Goal: Task Accomplishment & Management: Manage account settings

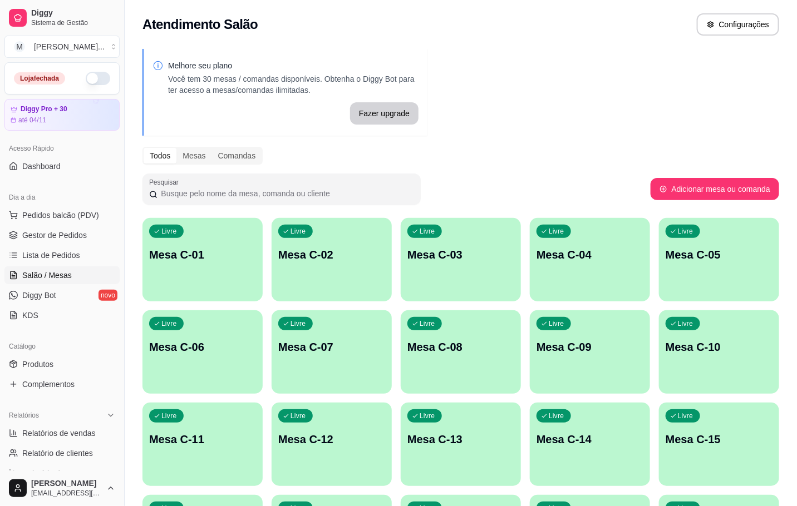
click at [249, 271] on div "Livre Mesa C-01" at bounding box center [202, 253] width 120 height 70
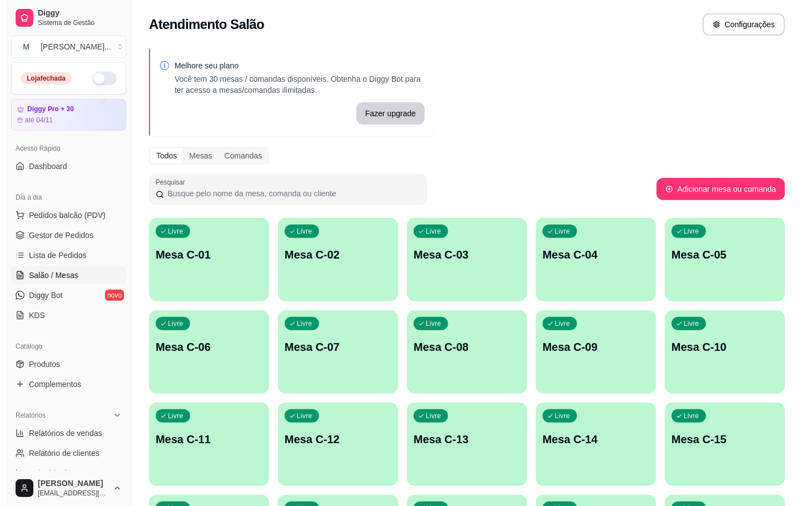
scroll to position [302, 0]
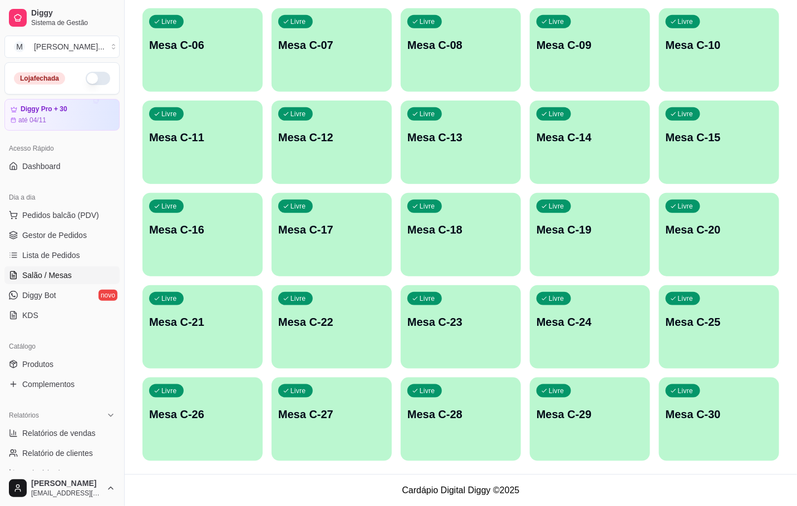
click at [644, 437] on div "Livre Mesa C-29" at bounding box center [590, 413] width 120 height 70
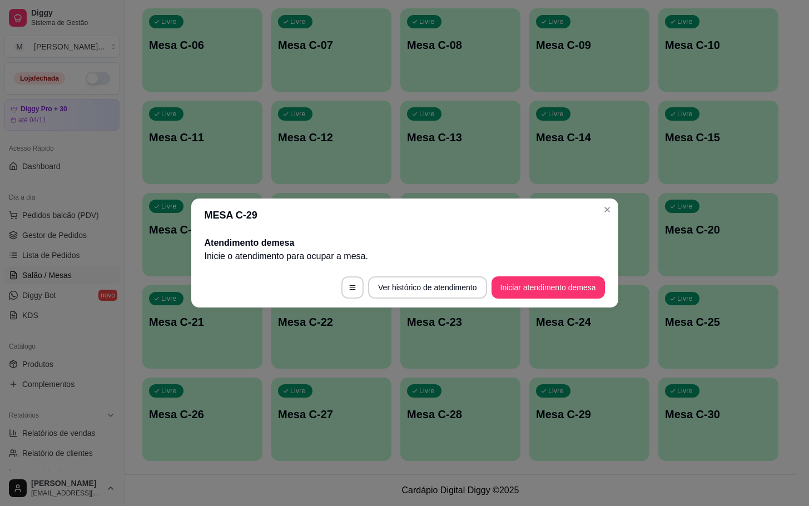
click at [573, 292] on button "Iniciar atendimento de mesa" at bounding box center [548, 287] width 113 height 22
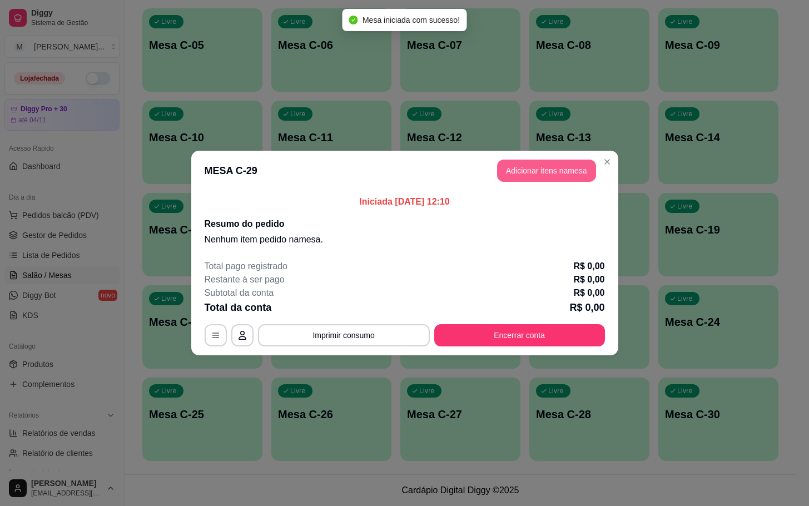
click at [556, 167] on button "Adicionar itens na mesa" at bounding box center [546, 171] width 99 height 22
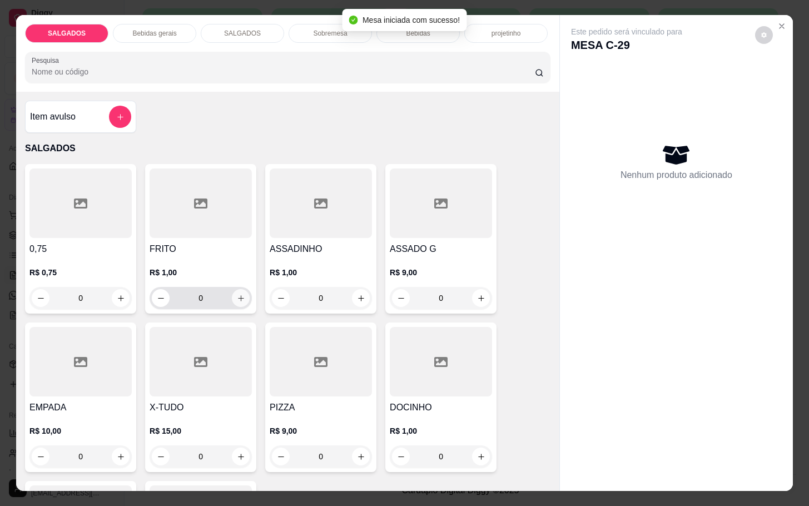
click at [234, 299] on button "increase-product-quantity" at bounding box center [241, 298] width 18 height 18
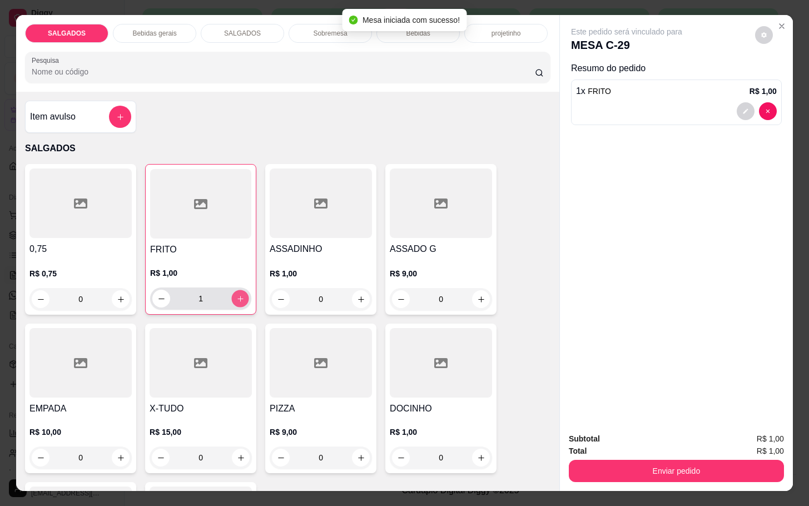
click at [234, 299] on button "increase-product-quantity" at bounding box center [240, 298] width 17 height 17
click at [234, 299] on button "increase-product-quantity" at bounding box center [240, 299] width 18 height 18
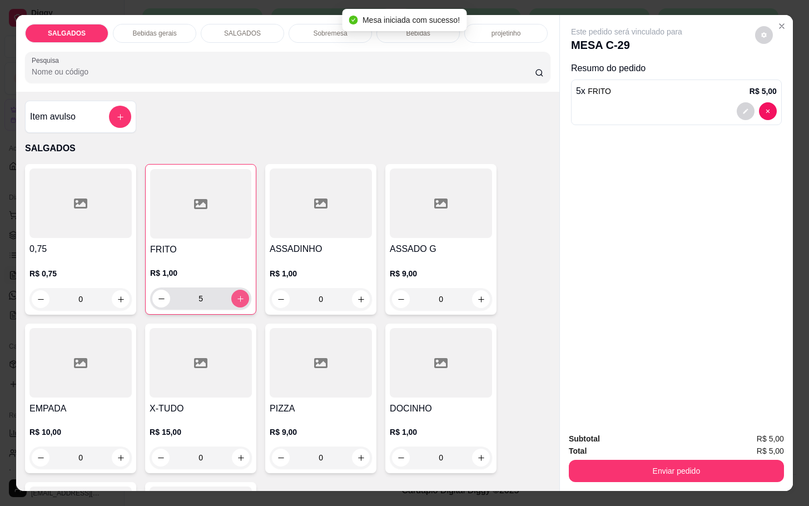
type input "6"
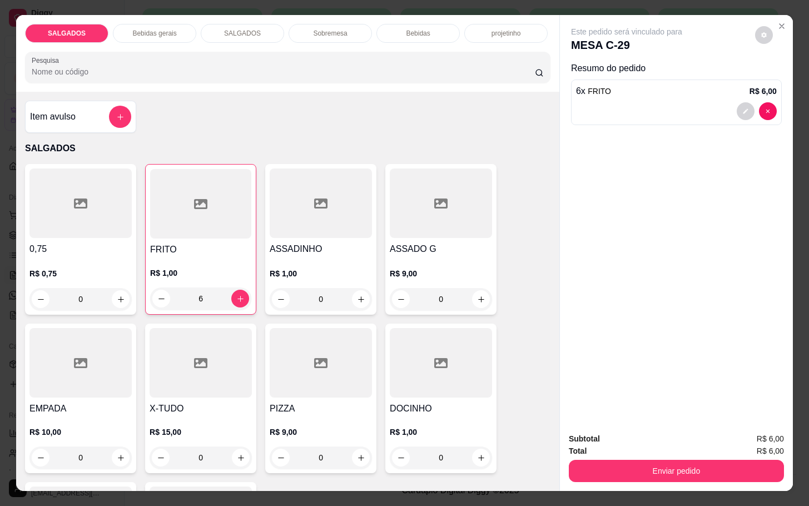
click at [189, 24] on div "SALGADOS Bebidas gerais SALGADOS Sobremesa Bebidas projetinho" at bounding box center [288, 33] width 526 height 19
click at [182, 24] on div "Bebidas gerais" at bounding box center [154, 33] width 83 height 19
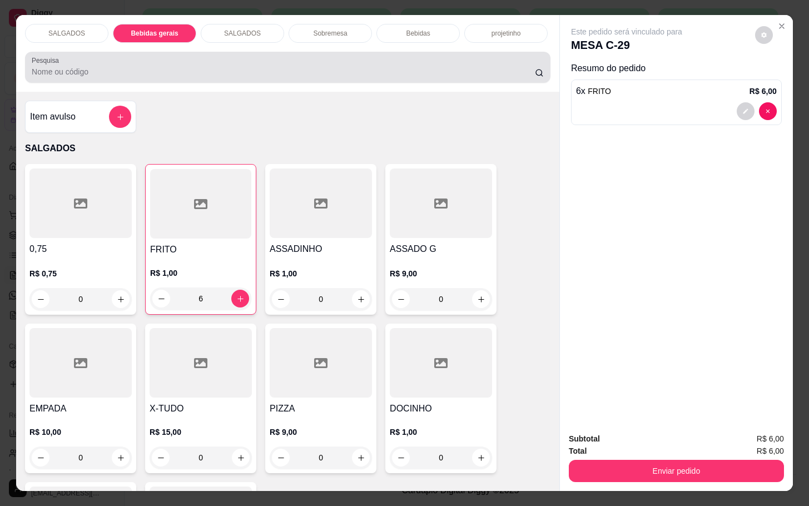
scroll to position [27, 0]
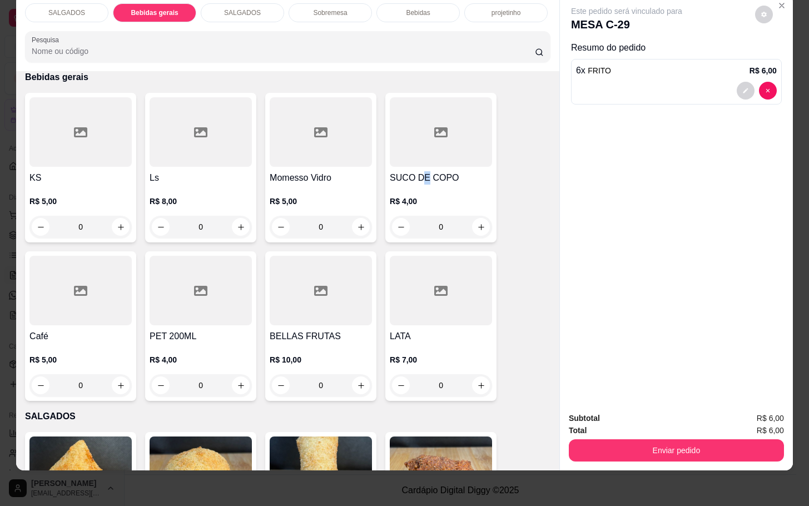
click at [419, 171] on h4 "SUCO DE COPO" at bounding box center [441, 177] width 102 height 13
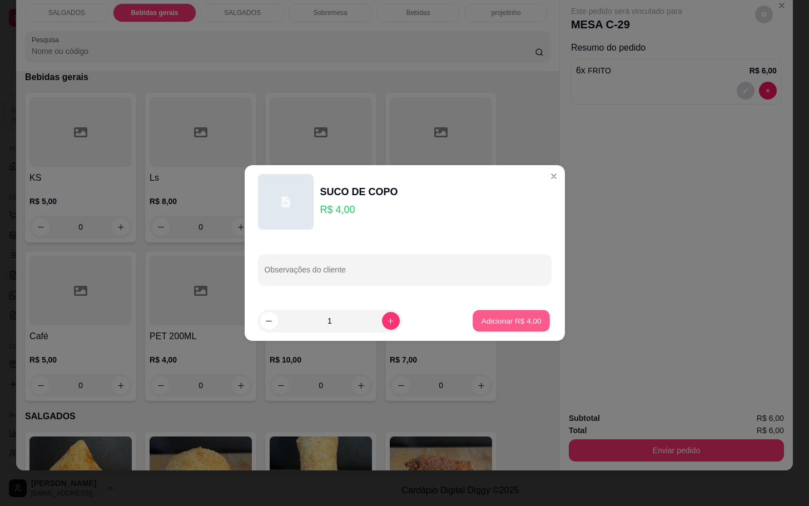
click at [476, 328] on button "Adicionar R$ 4,00" at bounding box center [511, 321] width 77 height 22
type input "1"
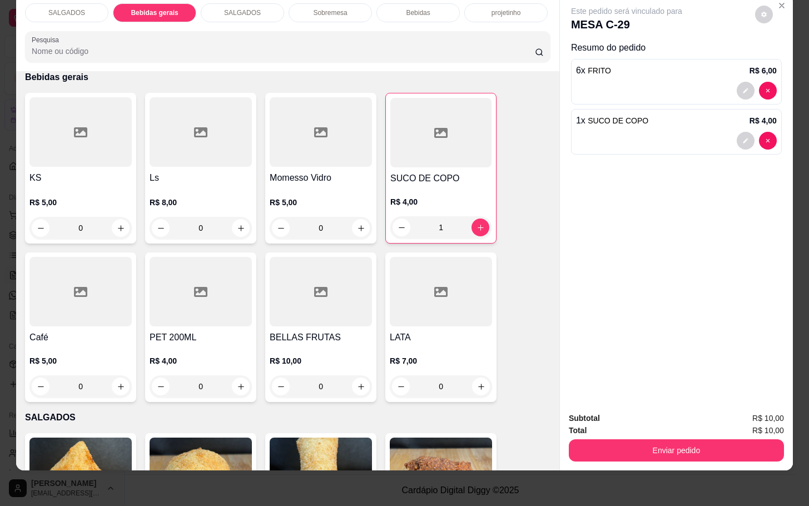
drag, startPoint x: 718, startPoint y: 454, endPoint x: 714, endPoint y: 443, distance: 11.8
click at [716, 453] on div "Subtotal R$ 10,00 Total R$ 10,00 Enviar pedido" at bounding box center [676, 436] width 233 height 67
click at [719, 443] on button "Enviar pedido" at bounding box center [676, 450] width 209 height 22
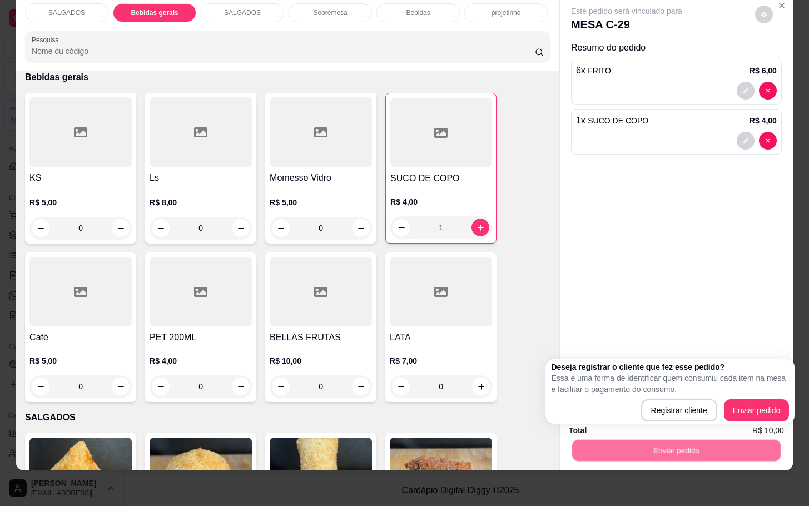
click at [788, 414] on div "Deseja registrar o cliente que fez esse pedido? Essa é uma forma de identificar…" at bounding box center [670, 391] width 249 height 65
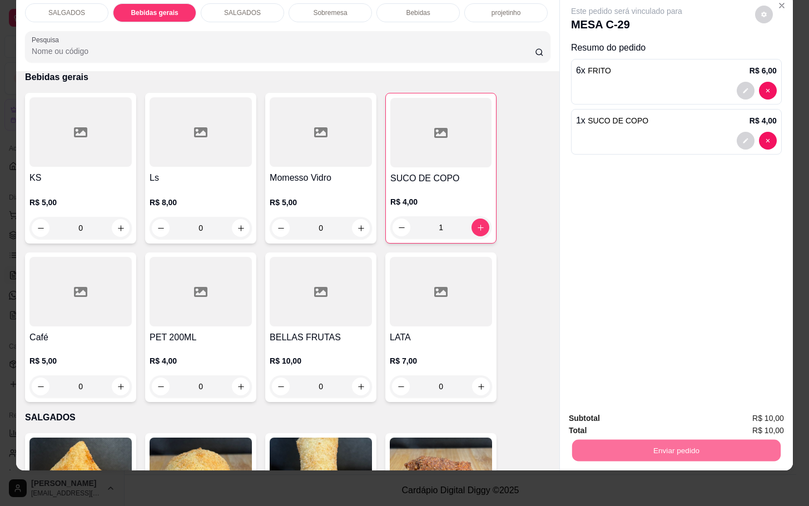
click at [783, 413] on button "Enviar pedido" at bounding box center [753, 411] width 63 height 21
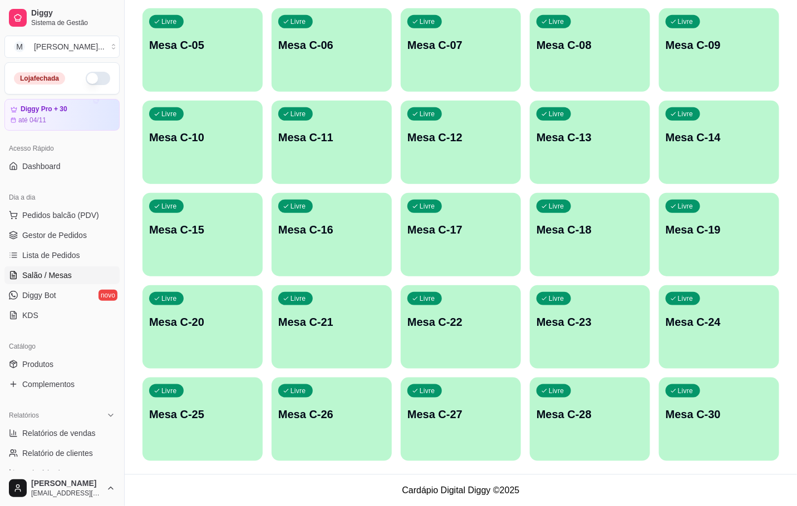
click at [788, 429] on div "Melhore seu plano Você tem 30 mesas / comandas disponíveis. Obtenha o Diggy Bot…" at bounding box center [461, 107] width 672 height 734
click at [749, 431] on div "Livre Mesa C-30" at bounding box center [719, 413] width 120 height 70
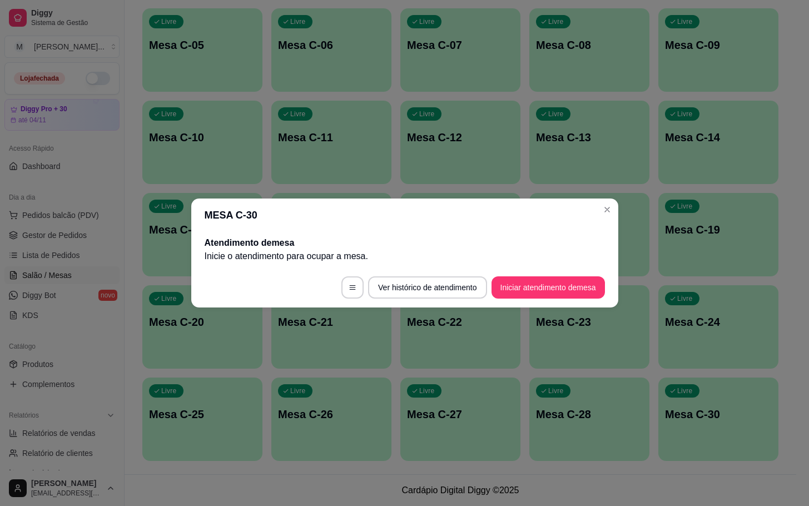
click at [560, 280] on button "Iniciar atendimento de mesa" at bounding box center [548, 287] width 113 height 22
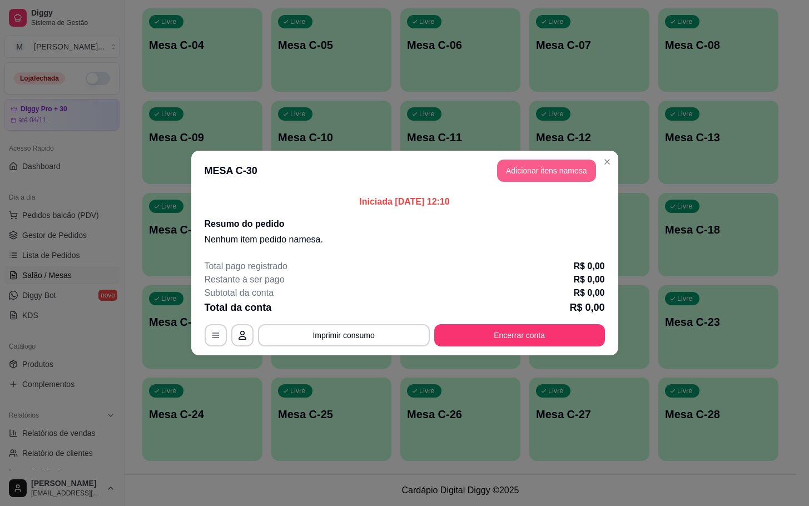
click at [553, 162] on button "Adicionar itens na mesa" at bounding box center [546, 171] width 99 height 22
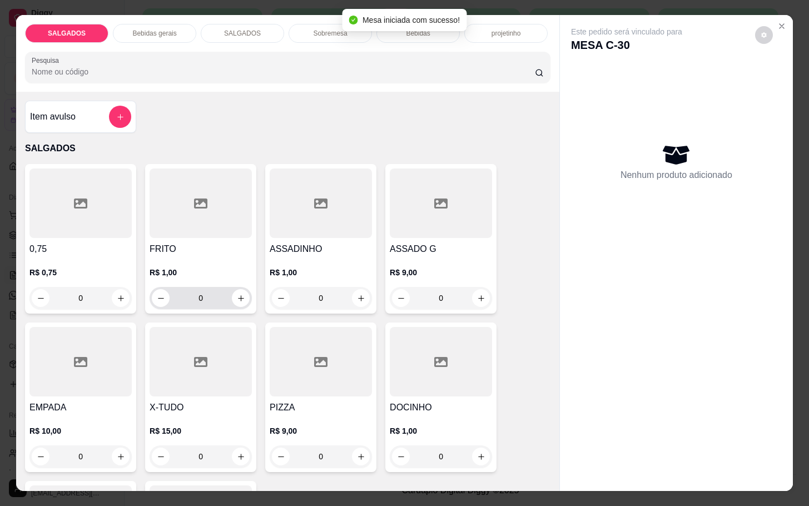
drag, startPoint x: 192, startPoint y: 281, endPoint x: 227, endPoint y: 285, distance: 35.3
click at [209, 287] on input "0" at bounding box center [201, 298] width 62 height 22
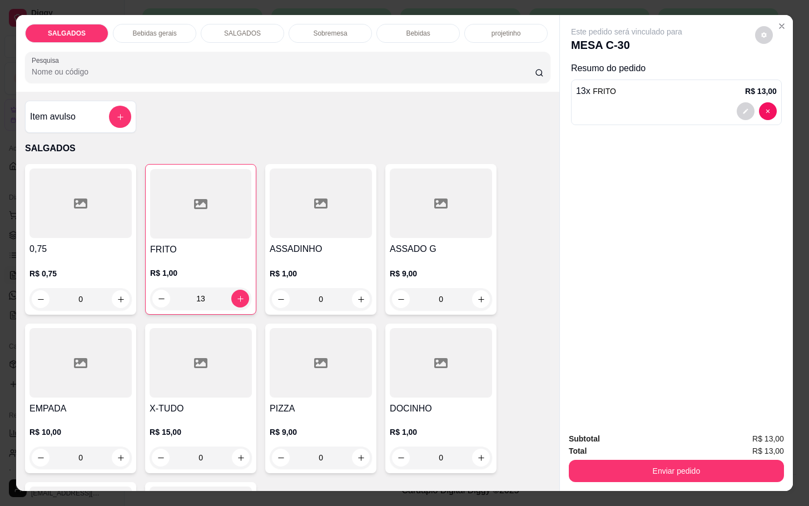
type input "13"
click at [115, 0] on div "SALGADOS Bebidas gerais SALGADOS Sobremesa Bebidas projetinho Pesquisa Item avu…" at bounding box center [404, 253] width 809 height 506
click at [132, 29] on p "Bebidas gerais" at bounding box center [154, 33] width 44 height 9
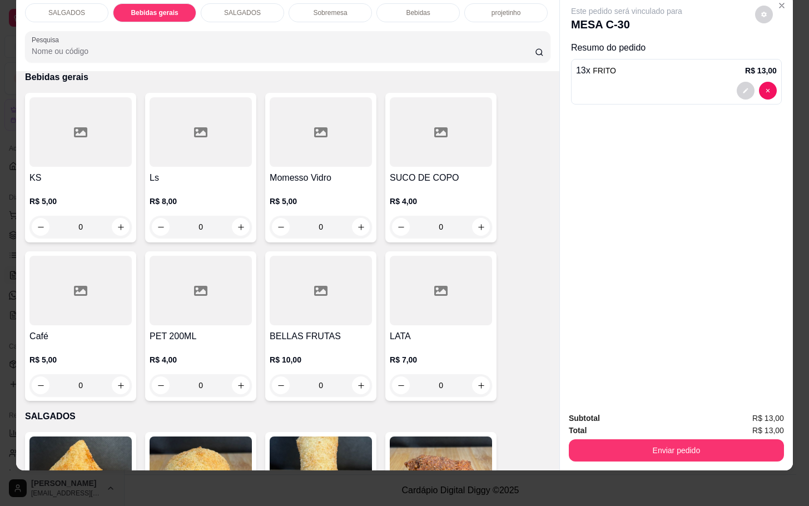
click at [335, 150] on div at bounding box center [321, 132] width 102 height 70
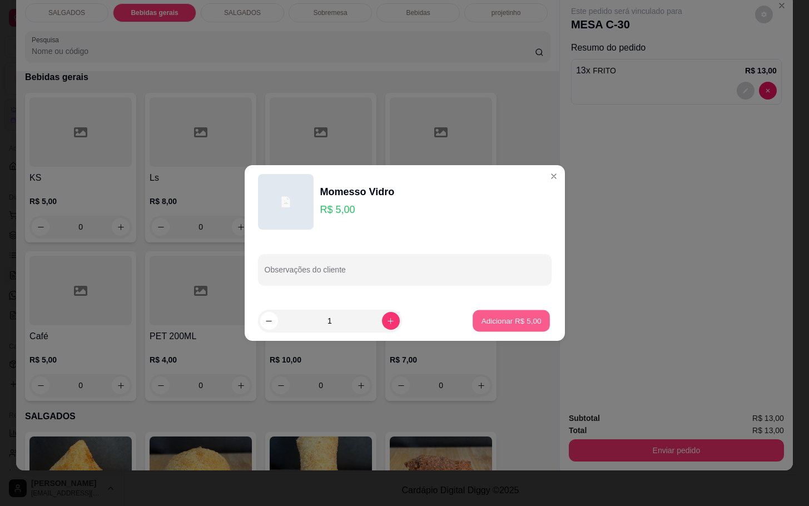
click at [507, 311] on button "Adicionar R$ 5,00" at bounding box center [511, 321] width 77 height 22
type input "1"
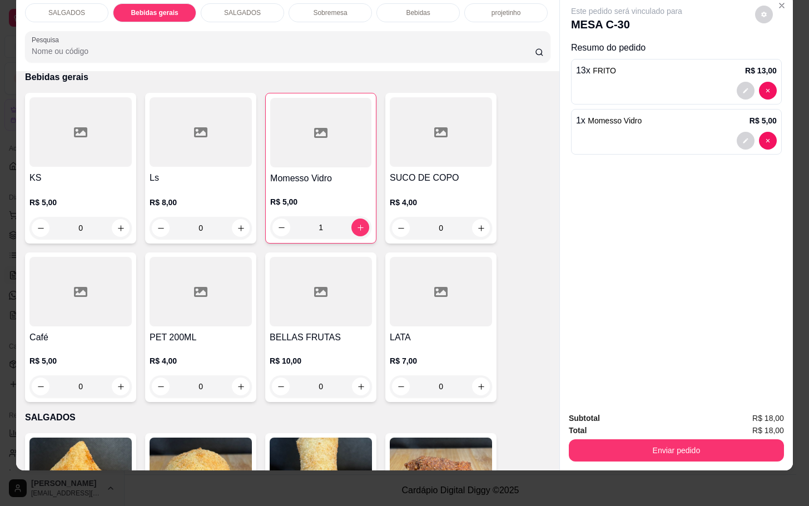
drag, startPoint x: 713, startPoint y: 458, endPoint x: 713, endPoint y: 451, distance: 7.2
click at [710, 456] on div "Subtotal R$ 18,00 Total R$ 18,00 Enviar pedido" at bounding box center [676, 436] width 233 height 67
drag, startPoint x: 713, startPoint y: 451, endPoint x: 719, endPoint y: 443, distance: 10.3
click at [713, 448] on div "Subtotal R$ 18,00 Total R$ 18,00 Enviar pedido" at bounding box center [676, 436] width 233 height 67
drag, startPoint x: 623, startPoint y: 417, endPoint x: 631, endPoint y: 429, distance: 14.5
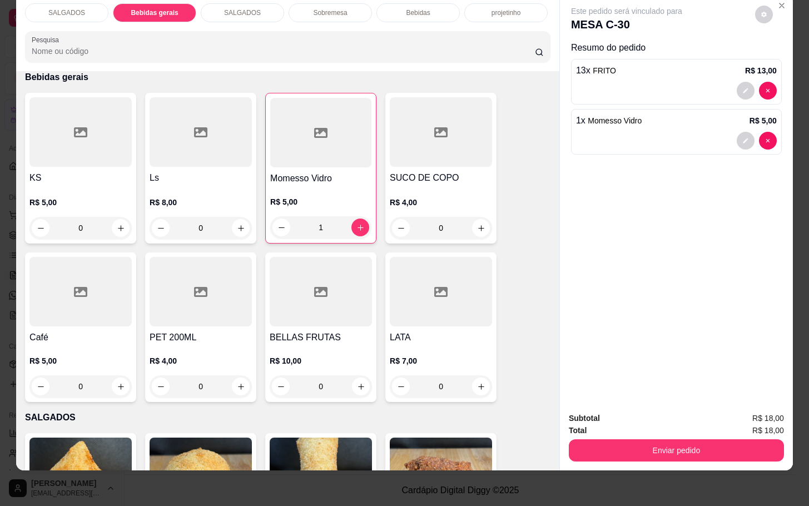
click at [628, 424] on div "Total R$ 18,00" at bounding box center [676, 430] width 215 height 12
click at [635, 439] on button "Enviar pedido" at bounding box center [676, 450] width 215 height 22
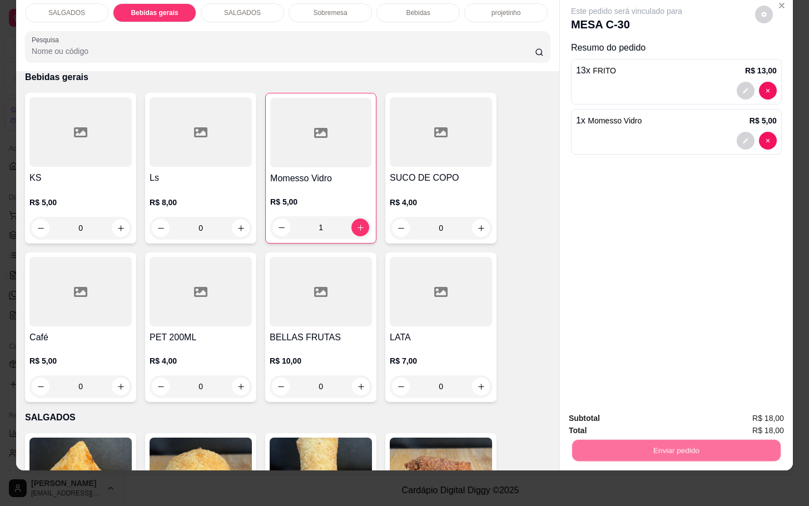
click at [769, 419] on button "Enviar pedido" at bounding box center [753, 411] width 63 height 21
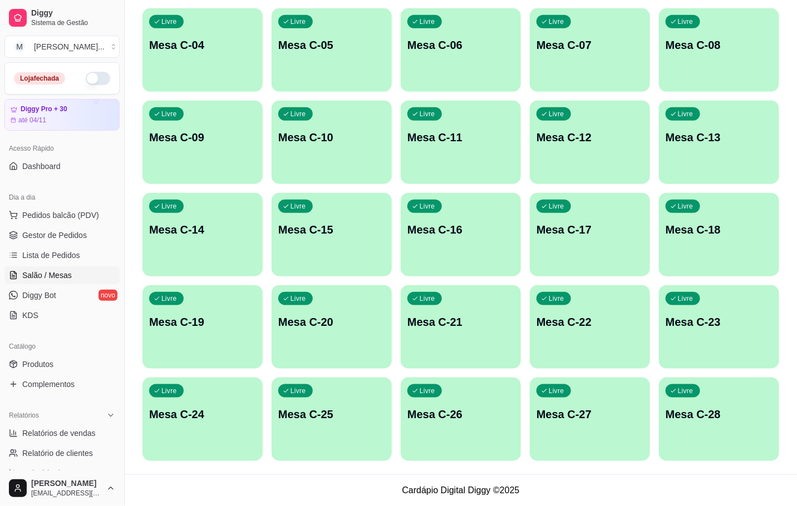
scroll to position [0, 0]
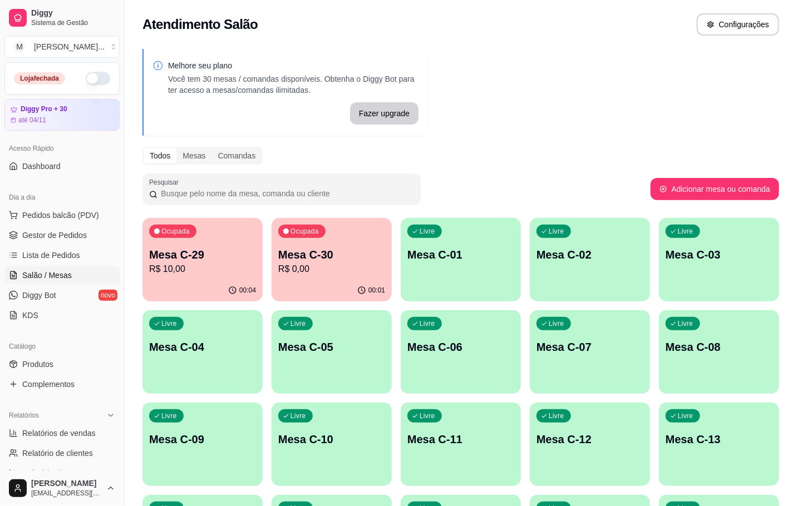
click at [156, 253] on p "Mesa C-29" at bounding box center [202, 255] width 107 height 16
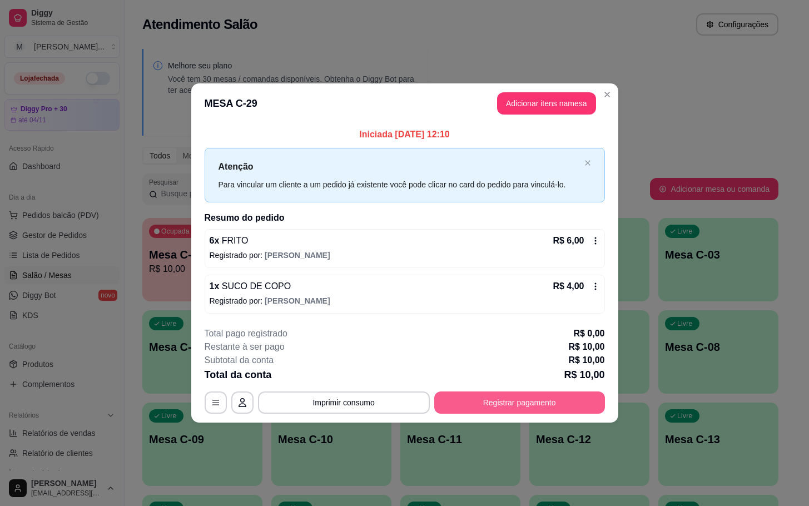
click at [550, 394] on button "Registrar pagamento" at bounding box center [519, 403] width 171 height 22
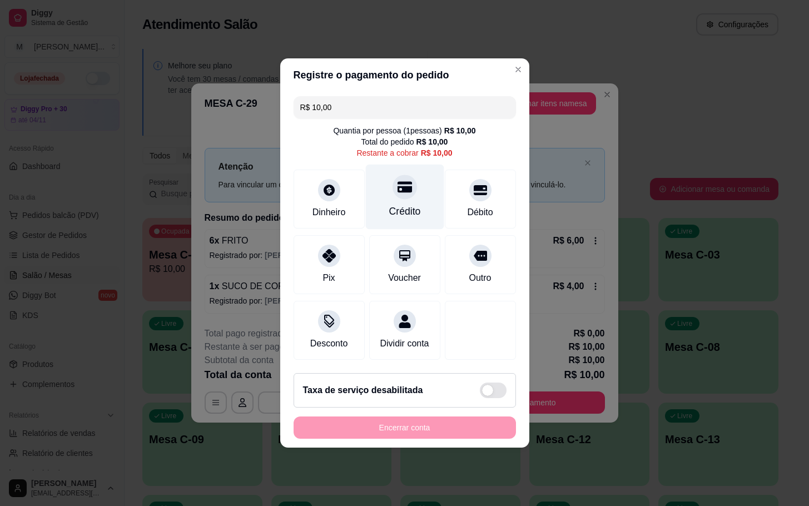
click at [393, 175] on div at bounding box center [405, 187] width 24 height 24
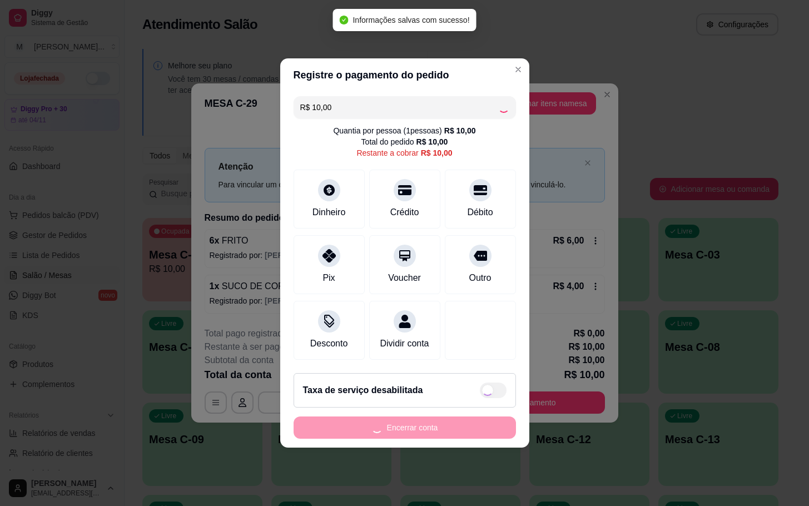
type input "R$ 0,00"
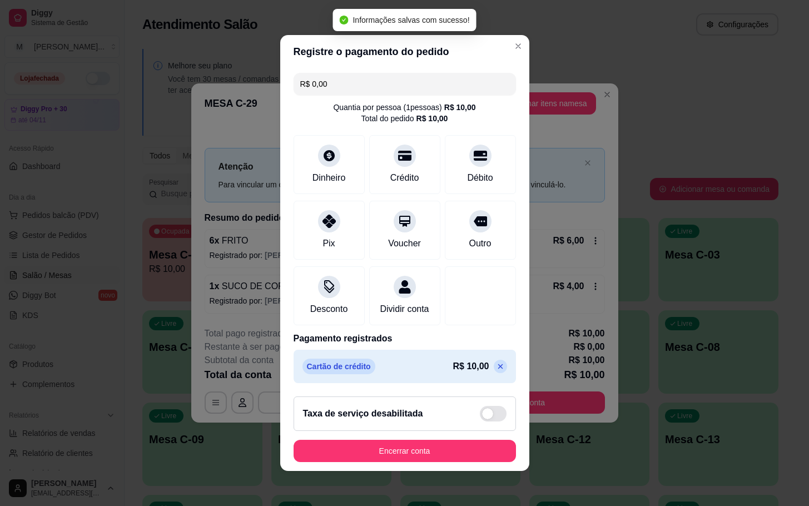
click at [453, 444] on footer "Taxa de serviço desabilitada Encerrar conta" at bounding box center [404, 429] width 249 height 83
click at [451, 452] on button "Encerrar conta" at bounding box center [405, 452] width 216 height 22
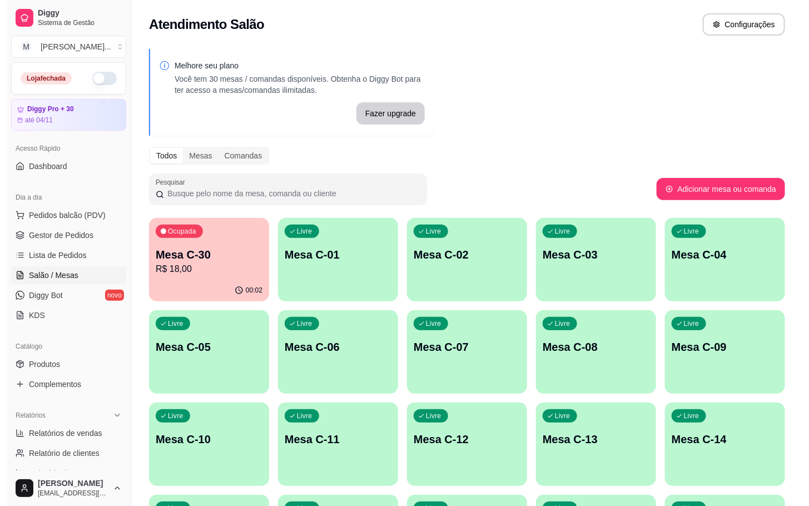
scroll to position [302, 0]
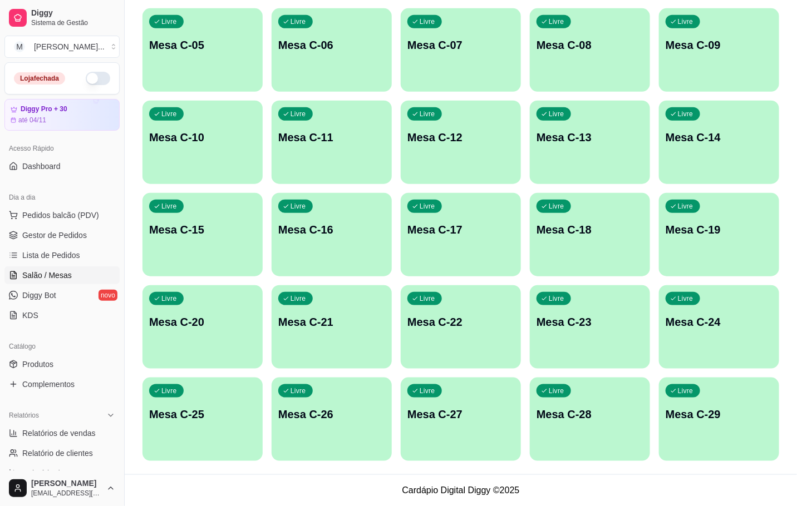
click at [719, 406] on div "Livre Mesa C-29" at bounding box center [719, 413] width 120 height 70
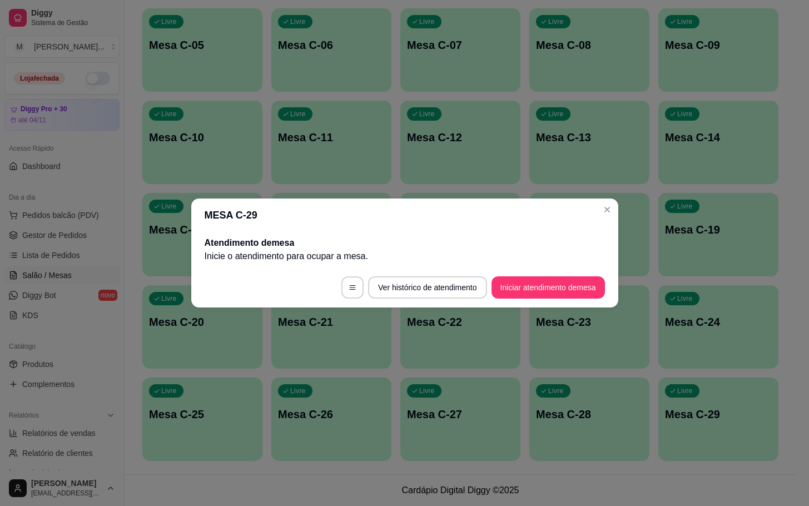
click at [540, 274] on footer "Ver histórico de atendimento Iniciar atendimento de mesa" at bounding box center [404, 288] width 427 height 40
click at [546, 276] on footer "Ver histórico de atendimento Iniciar atendimento de mesa" at bounding box center [404, 288] width 427 height 40
click at [571, 290] on button "Iniciar atendimento de mesa" at bounding box center [548, 287] width 113 height 22
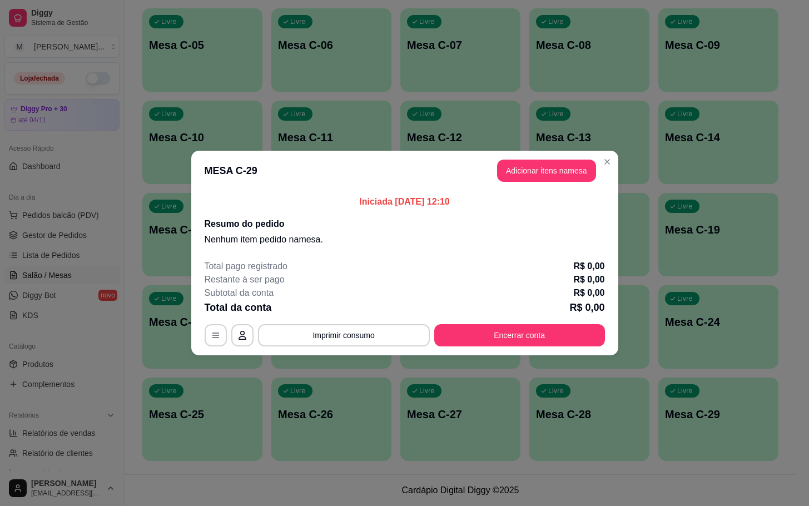
click at [548, 180] on button "Adicionar itens na mesa" at bounding box center [546, 171] width 99 height 22
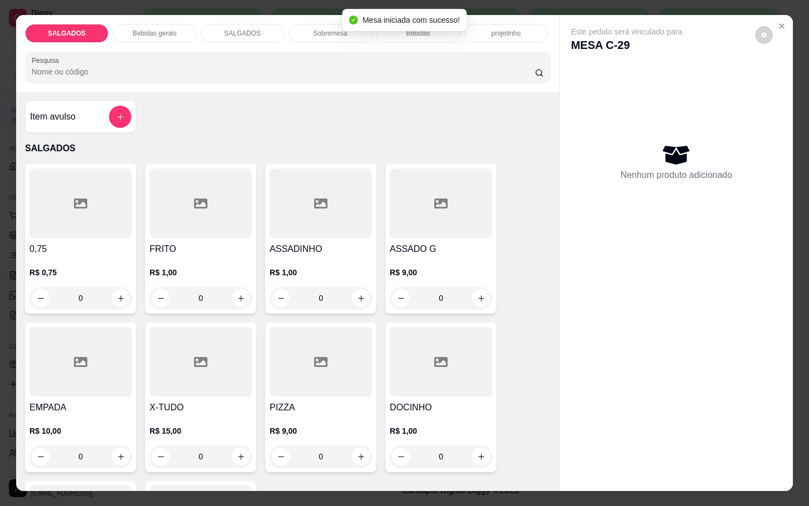
click at [190, 267] on p "R$ 1,00" at bounding box center [201, 272] width 102 height 11
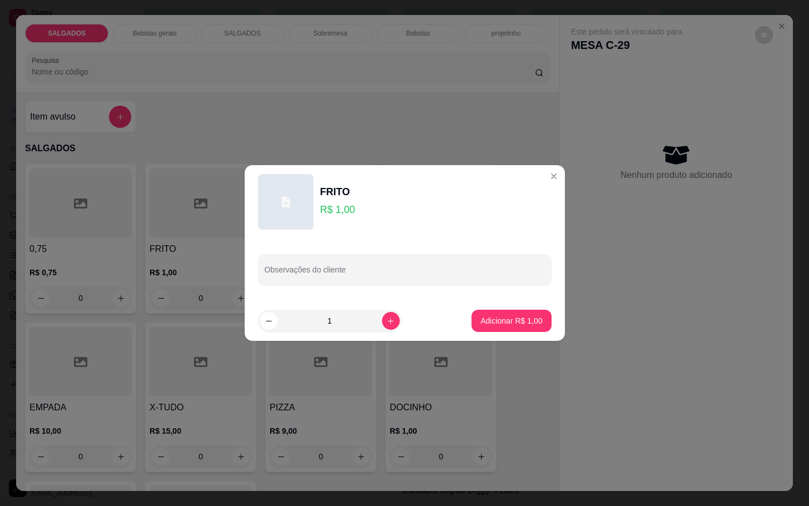
click at [371, 329] on input "1" at bounding box center [330, 321] width 104 height 22
click at [372, 329] on input "1" at bounding box center [330, 321] width 104 height 22
click at [376, 325] on div "1" at bounding box center [330, 321] width 140 height 22
click at [382, 321] on button "increase-product-quantity" at bounding box center [391, 321] width 18 height 18
click at [382, 319] on button "increase-product-quantity" at bounding box center [390, 320] width 17 height 17
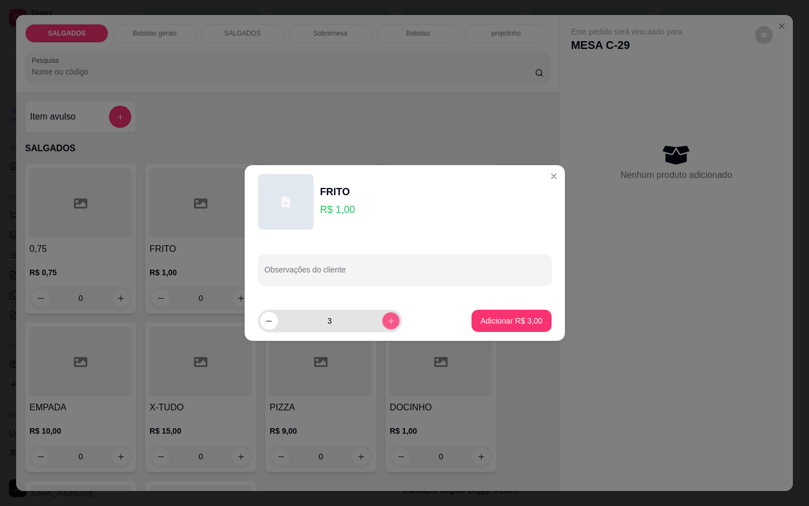
click at [382, 316] on button "increase-product-quantity" at bounding box center [390, 320] width 17 height 17
click at [382, 315] on button "increase-product-quantity" at bounding box center [390, 320] width 17 height 17
click at [382, 317] on button "increase-product-quantity" at bounding box center [391, 321] width 18 height 18
click at [387, 319] on icon "increase-product-quantity" at bounding box center [391, 321] width 8 height 8
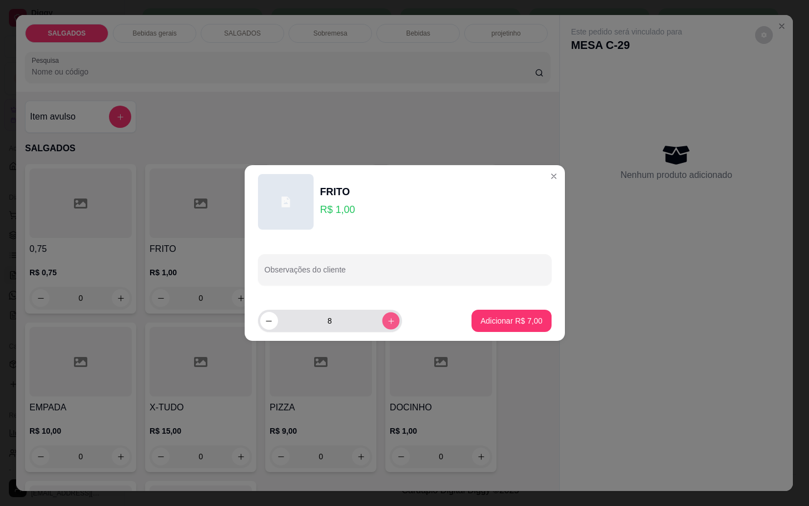
click at [387, 319] on icon "increase-product-quantity" at bounding box center [391, 321] width 8 height 8
click at [388, 316] on button "increase-product-quantity" at bounding box center [391, 321] width 18 height 18
type input "10"
drag, startPoint x: 496, startPoint y: 309, endPoint x: 481, endPoint y: 309, distance: 15.0
click at [488, 309] on footer "10 Adicionar R$ 10,00" at bounding box center [405, 321] width 320 height 40
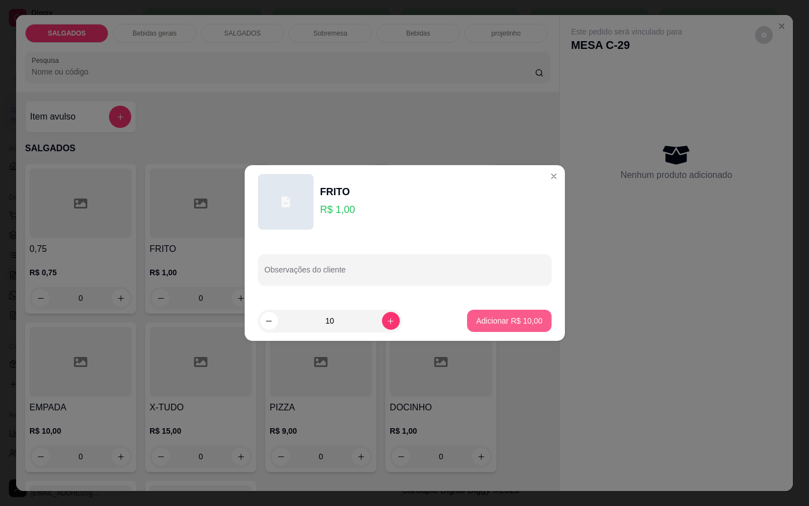
click at [467, 316] on button "Adicionar R$ 10,00" at bounding box center [509, 321] width 84 height 22
type input "10"
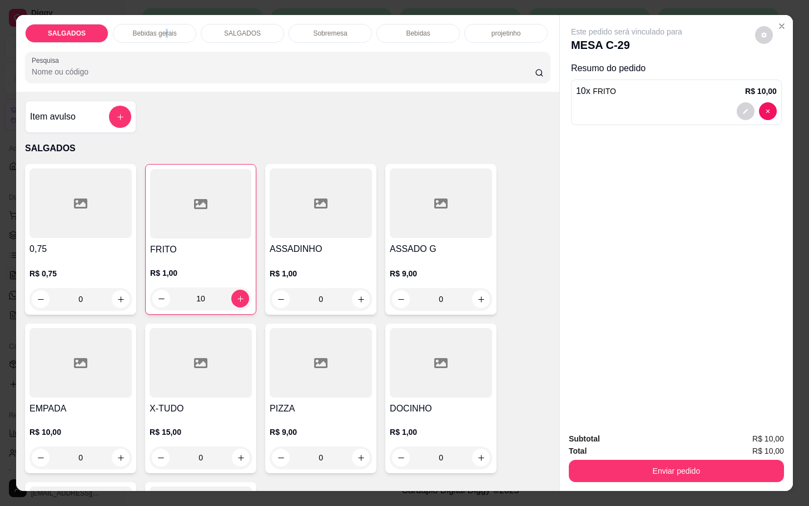
click at [164, 16] on div "SALGADOS Bebidas gerais SALGADOS Sobremesa Bebidas projetinho Pesquisa" at bounding box center [287, 53] width 543 height 77
click at [164, 24] on div "Bebidas gerais" at bounding box center [154, 33] width 83 height 19
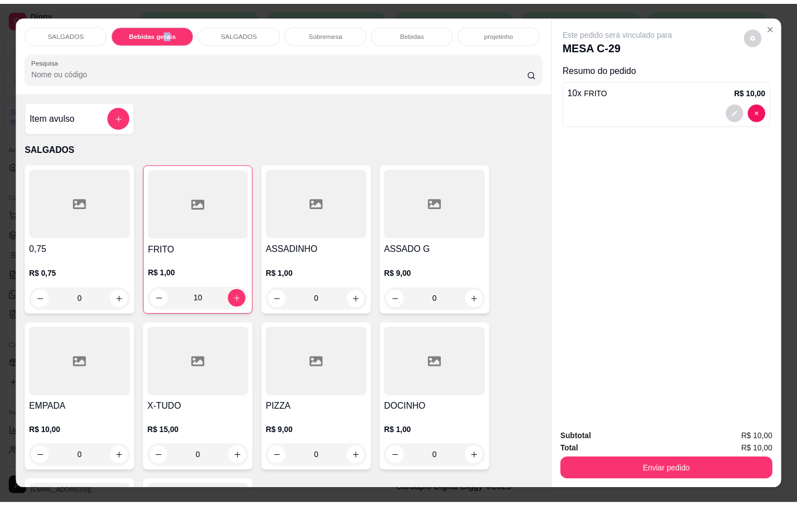
scroll to position [27, 0]
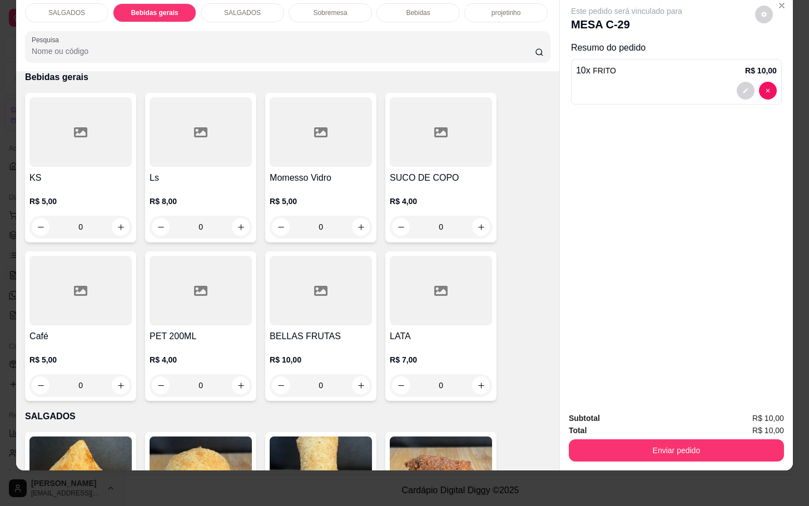
click at [404, 122] on div at bounding box center [441, 132] width 102 height 70
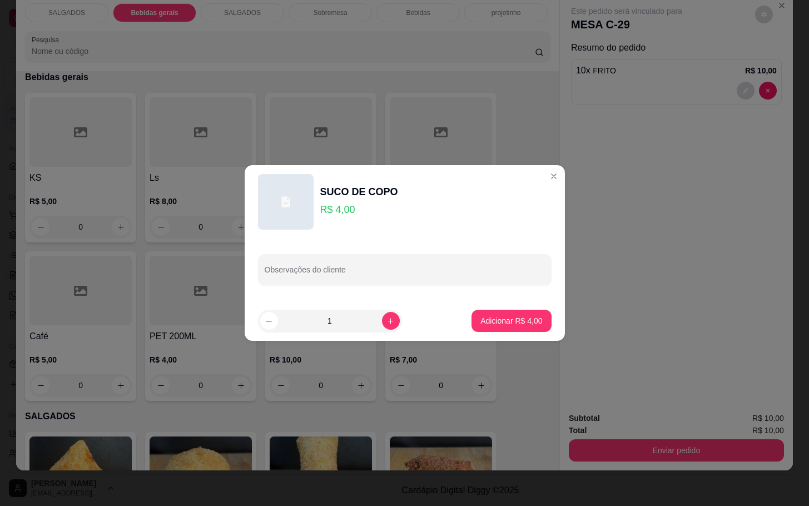
click at [522, 305] on footer "1 Adicionar R$ 4,00" at bounding box center [405, 321] width 320 height 40
click at [526, 314] on button "Adicionar R$ 4,00" at bounding box center [511, 321] width 77 height 22
type input "1"
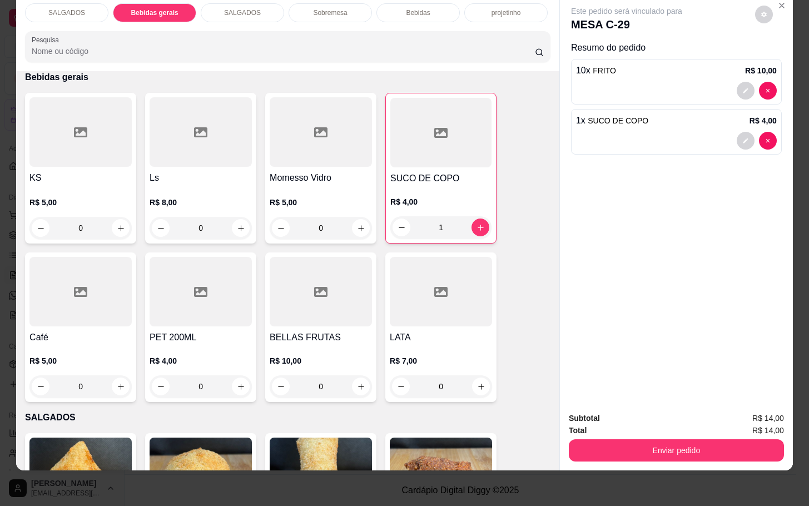
click at [646, 457] on div "Subtotal R$ 14,00 Total R$ 14,00 Enviar pedido" at bounding box center [676, 436] width 233 height 67
click at [646, 453] on div "Subtotal R$ 14,00 Total R$ 14,00 Enviar pedido" at bounding box center [676, 436] width 233 height 67
click at [735, 439] on button "Enviar pedido" at bounding box center [676, 450] width 209 height 22
click at [754, 421] on button "Enviar pedido" at bounding box center [753, 411] width 63 height 21
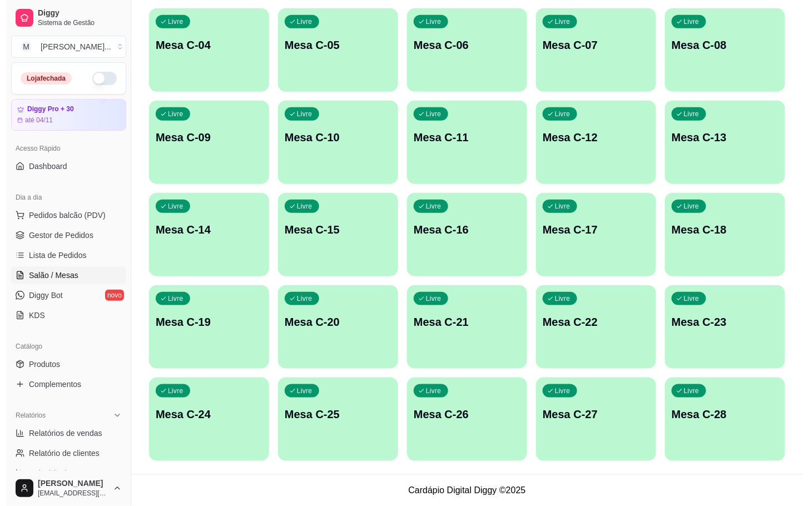
scroll to position [0, 0]
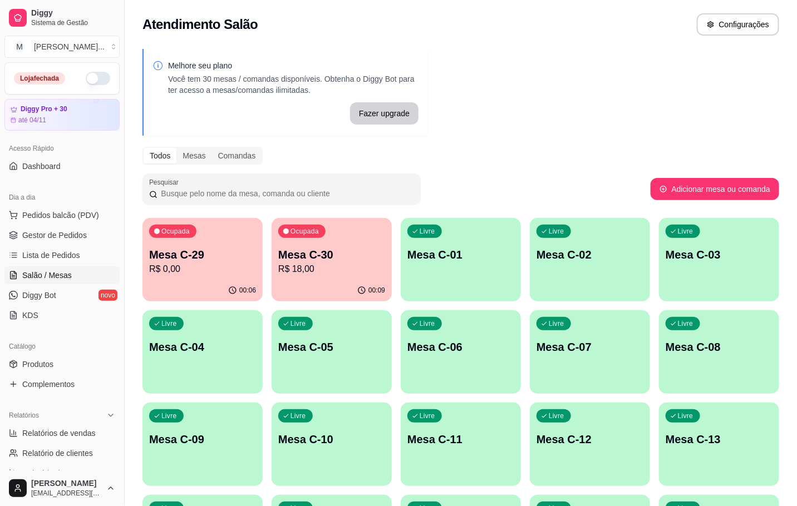
click at [329, 246] on div "Ocupada Mesa C-30 R$ 18,00" at bounding box center [331, 249] width 120 height 62
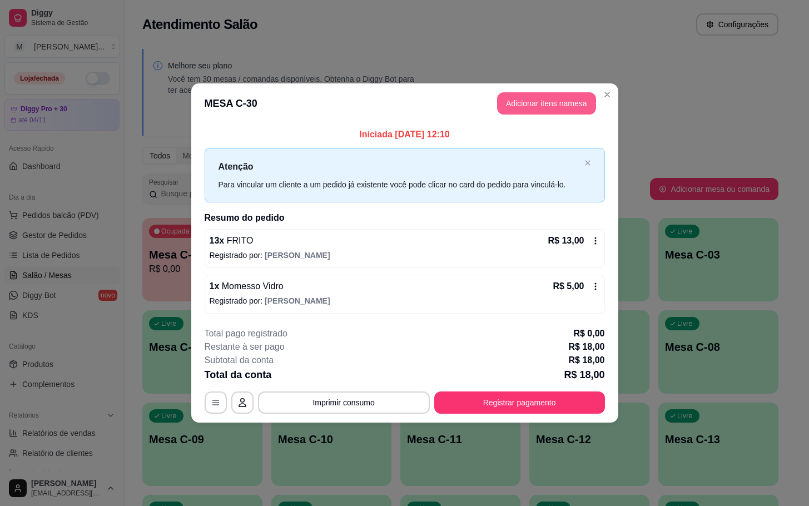
click at [549, 106] on button "Adicionar itens na mesa" at bounding box center [546, 103] width 99 height 22
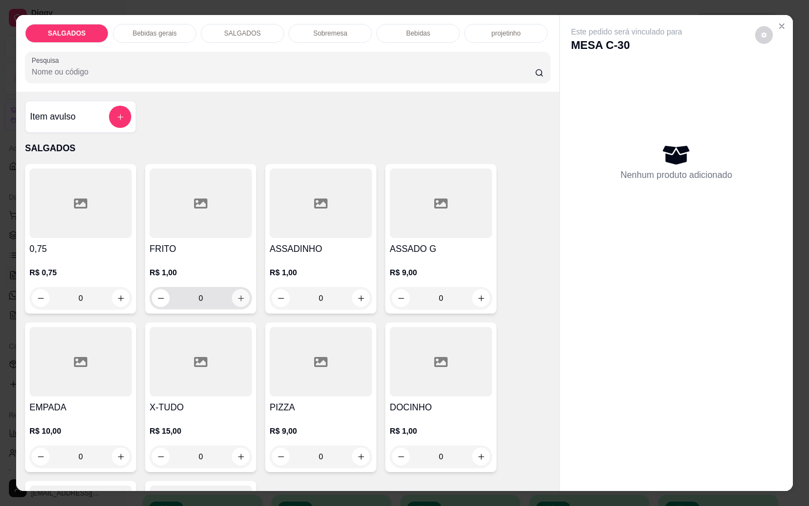
click at [242, 294] on button "increase-product-quantity" at bounding box center [241, 298] width 18 height 18
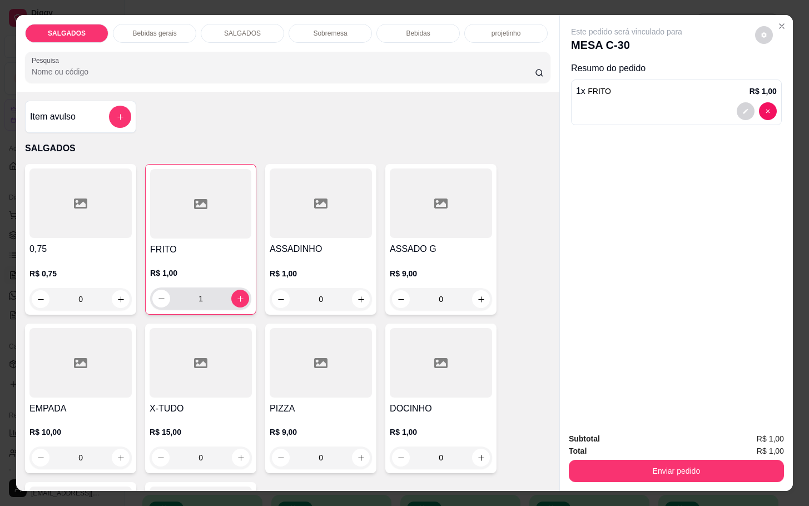
click at [244, 291] on div "1" at bounding box center [200, 299] width 101 height 22
click at [239, 292] on button "increase-product-quantity" at bounding box center [240, 299] width 18 height 18
type input "2"
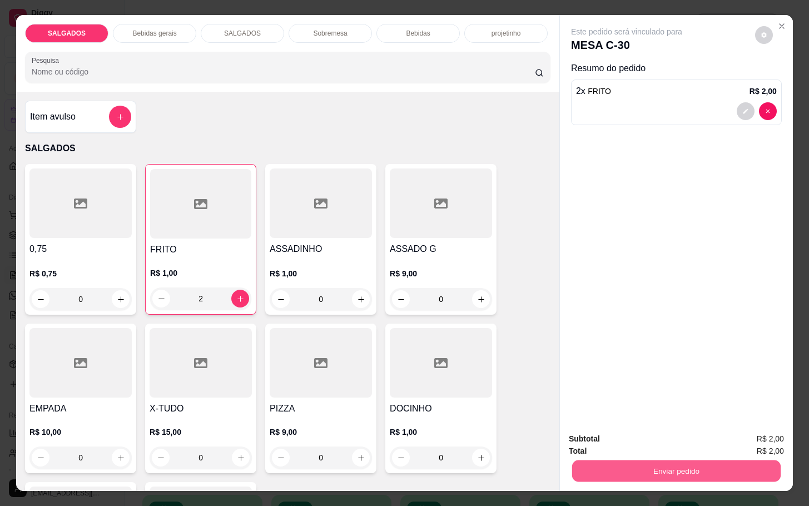
click at [691, 460] on button "Enviar pedido" at bounding box center [676, 471] width 209 height 22
click at [731, 431] on button "Enviar pedido" at bounding box center [753, 437] width 61 height 21
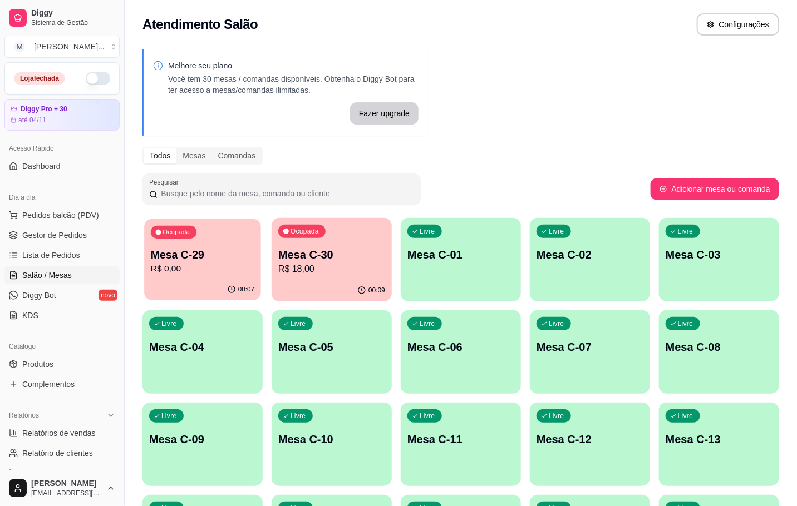
click at [167, 293] on div "00:07" at bounding box center [202, 289] width 117 height 21
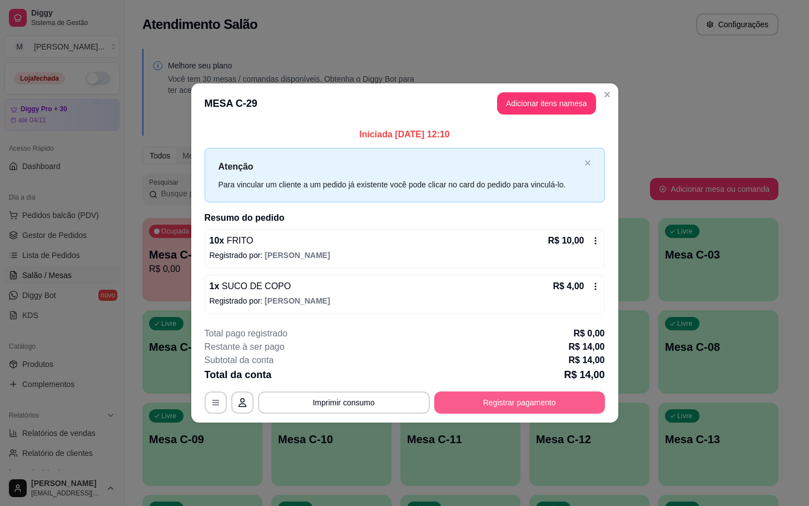
click at [486, 394] on button "Registrar pagamento" at bounding box center [519, 403] width 171 height 22
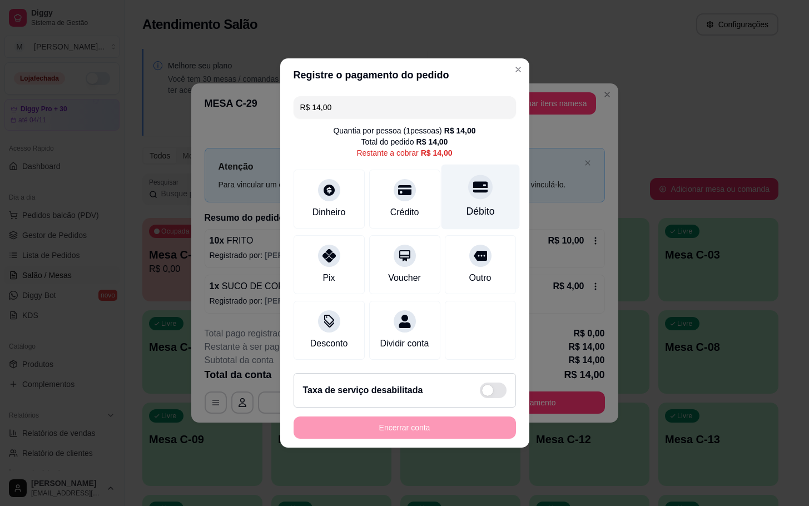
drag, startPoint x: 478, startPoint y: 204, endPoint x: 466, endPoint y: 207, distance: 12.7
click at [469, 206] on div "Débito" at bounding box center [480, 211] width 28 height 14
type input "R$ 0,00"
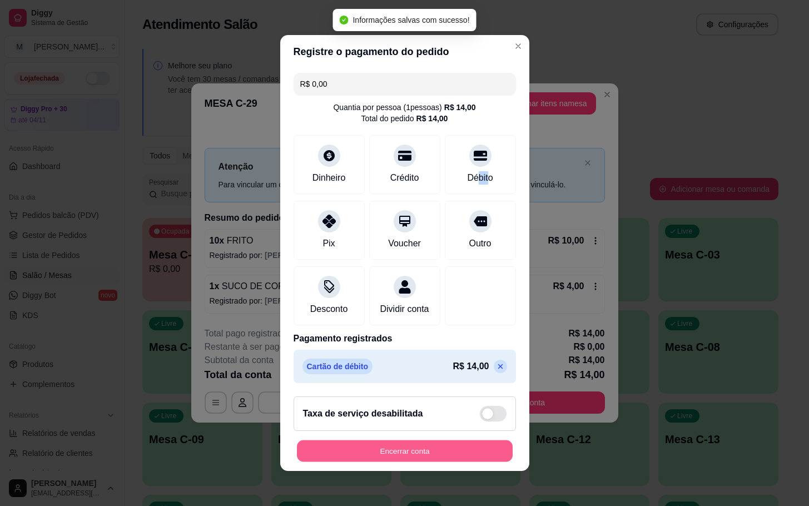
click at [491, 451] on button "Encerrar conta" at bounding box center [405, 452] width 216 height 22
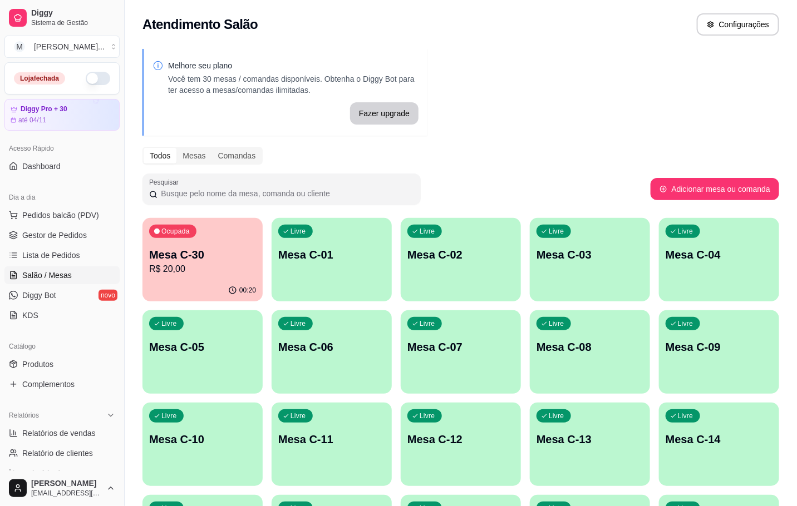
drag, startPoint x: 268, startPoint y: 269, endPoint x: 261, endPoint y: 267, distance: 6.9
click at [264, 268] on div "Ocupada Mesa C-30 R$ 20,00 00:20 Livre Mesa C-01 Livre Mesa C-02 Livre Mesa C-0…" at bounding box center [460, 490] width 636 height 545
click at [261, 267] on div "Ocupada Mesa C-30 R$ 20,00 00:20 Livre Mesa C-01 Livre Mesa C-02 Livre Mesa C-0…" at bounding box center [460, 490] width 636 height 545
click at [159, 197] on input "Pesquisar" at bounding box center [285, 193] width 256 height 11
click at [234, 239] on div "Ocupada Mesa C-30 R$ 20,00" at bounding box center [202, 249] width 117 height 60
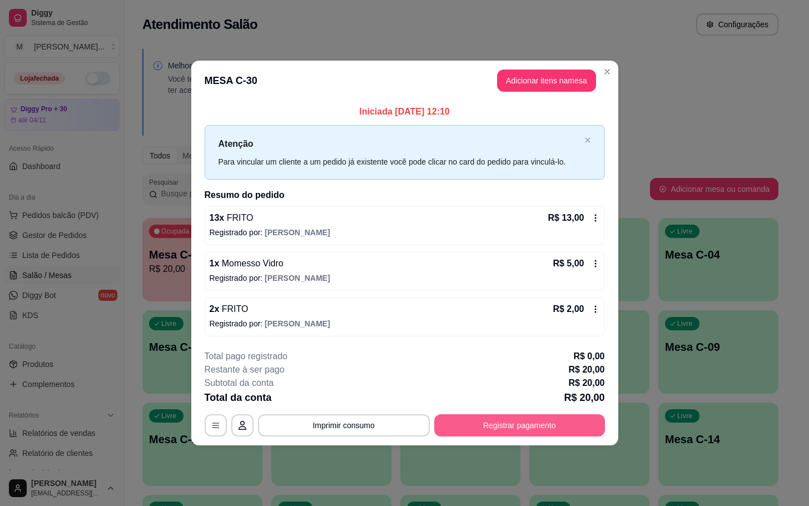
click at [456, 437] on button "Registrar pagamento" at bounding box center [519, 425] width 171 height 22
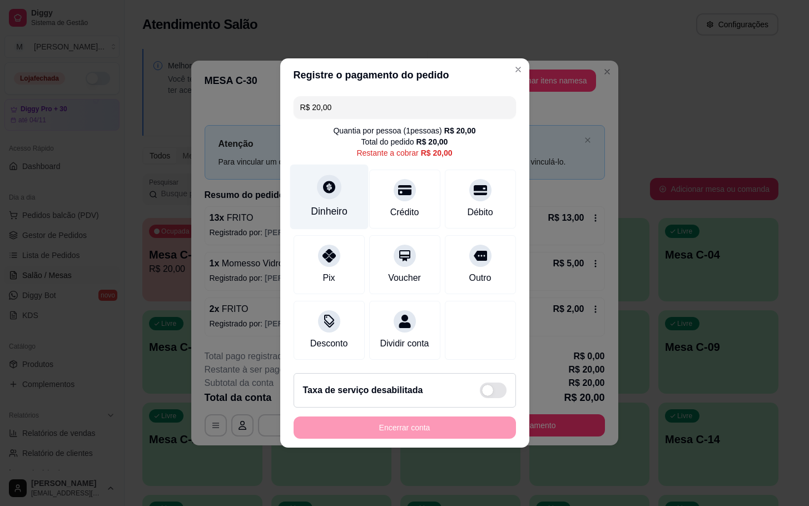
click at [331, 182] on icon at bounding box center [329, 187] width 12 height 12
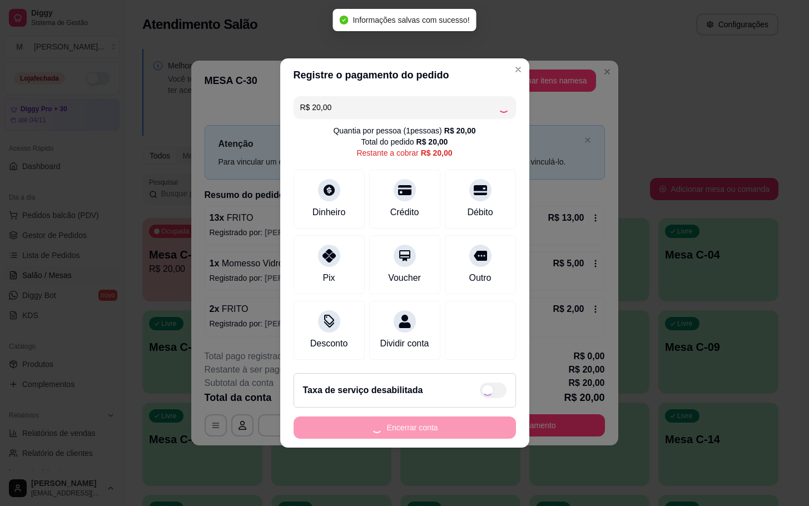
type input "R$ 0,00"
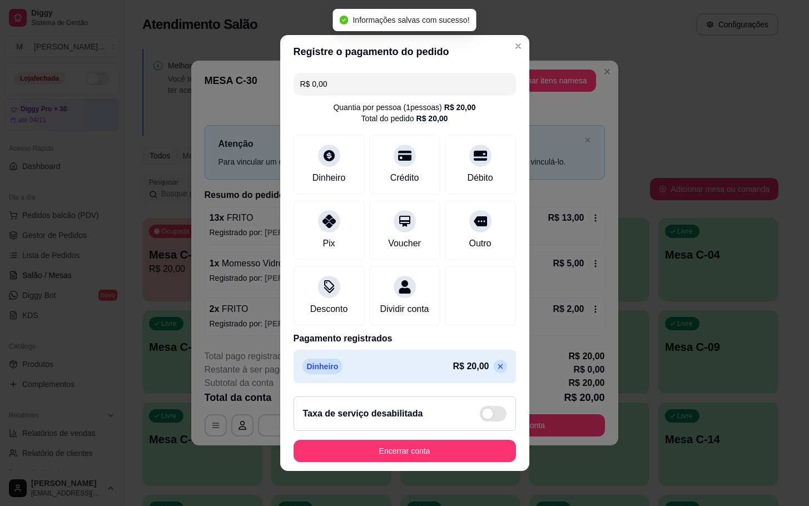
click at [471, 454] on button "Encerrar conta" at bounding box center [405, 451] width 223 height 22
